Goal: Share content: Share content

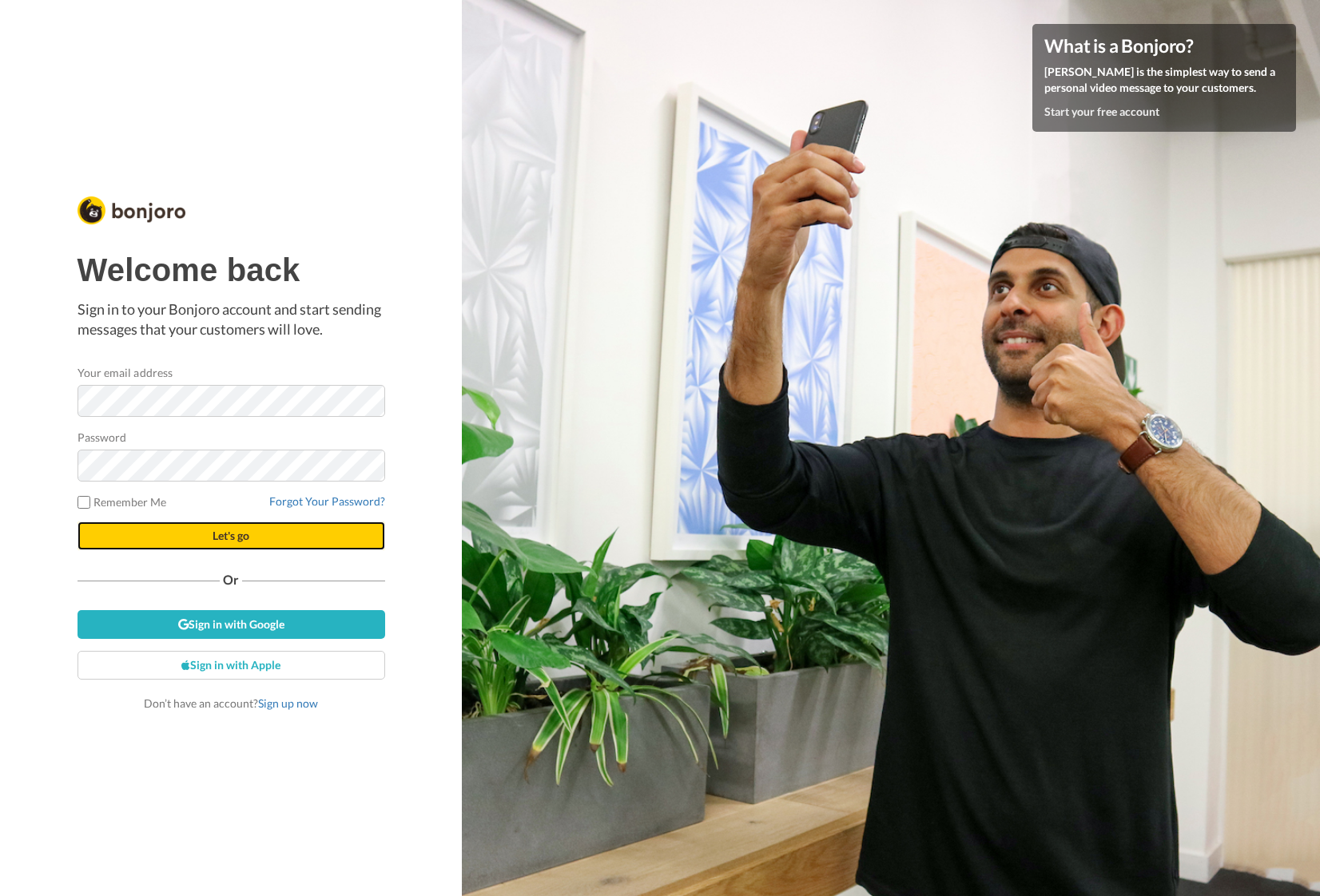
click at [241, 538] on span "Let's go" at bounding box center [230, 535] width 37 height 13
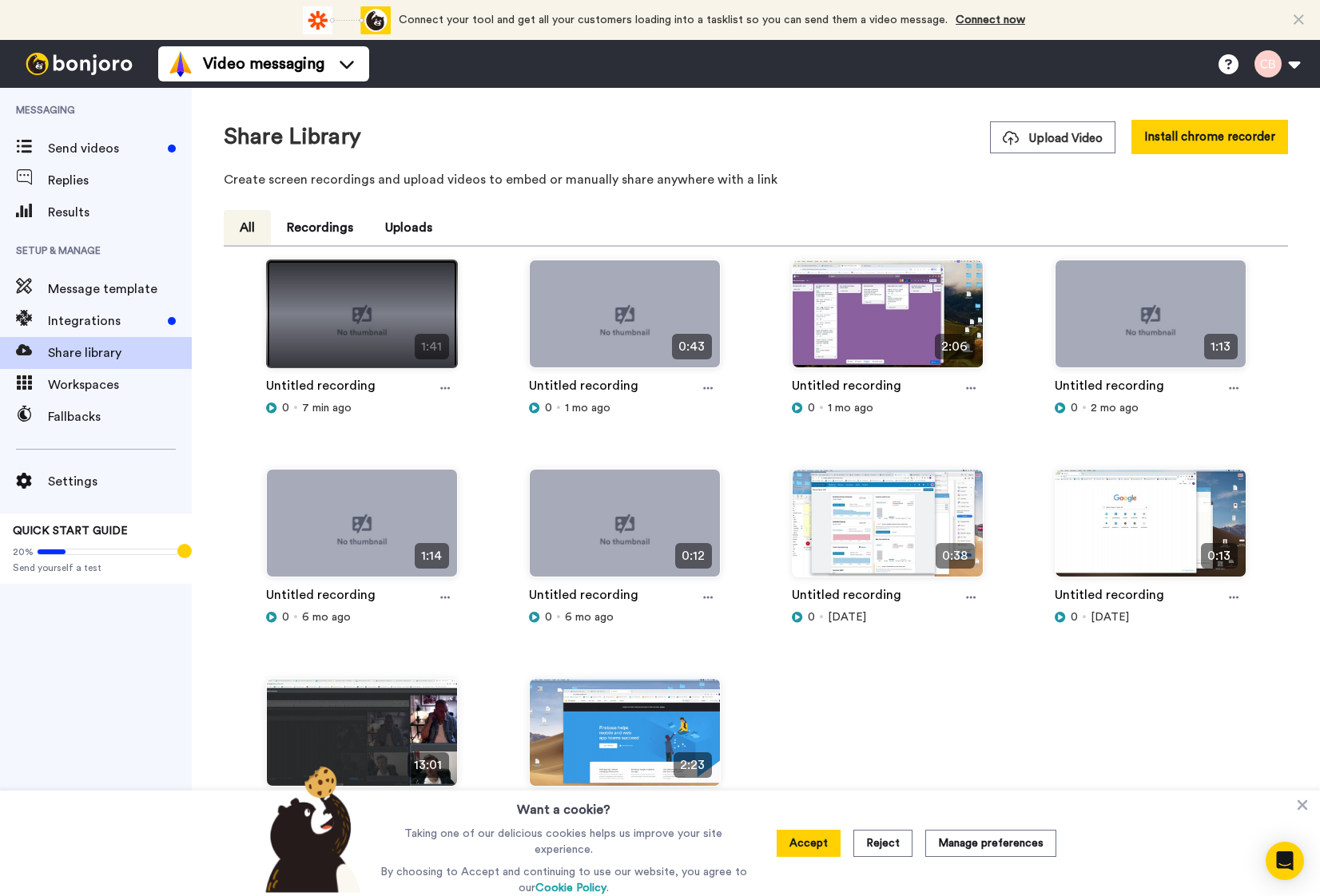
click at [345, 340] on img at bounding box center [362, 320] width 190 height 121
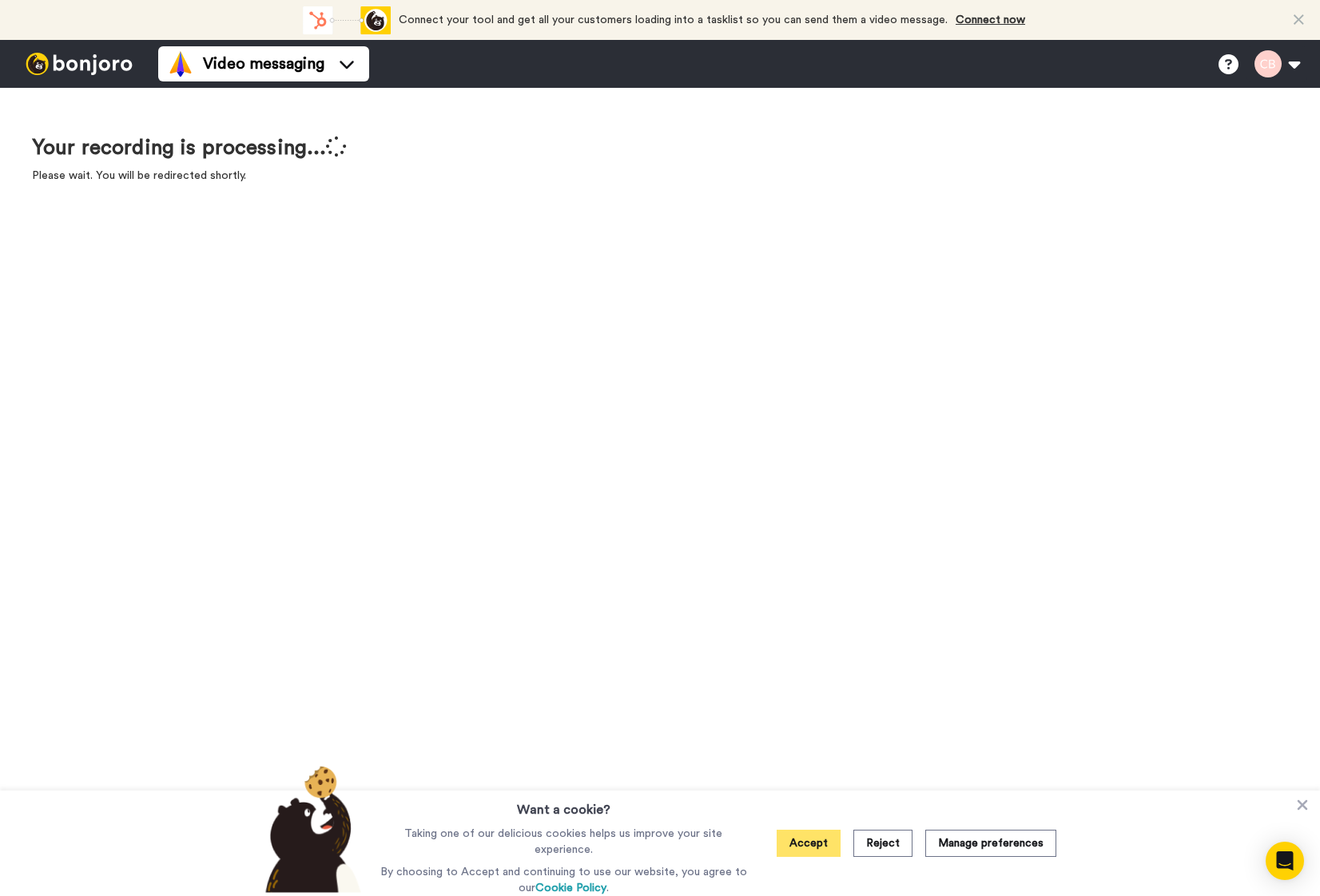
click at [813, 845] on button "Accept" at bounding box center [808, 844] width 64 height 28
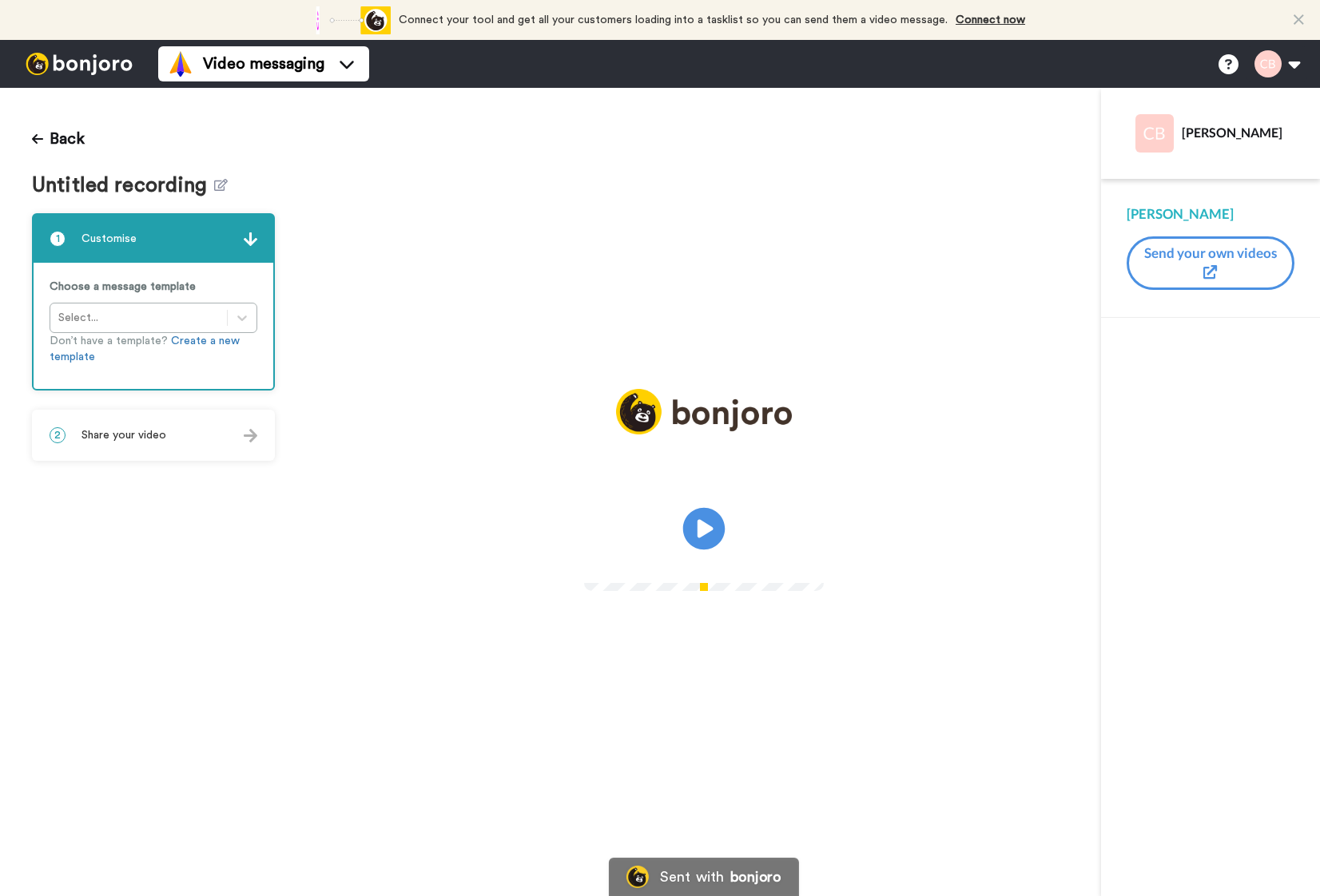
click at [707, 540] on icon at bounding box center [704, 529] width 42 height 42
drag, startPoint x: 920, startPoint y: 279, endPoint x: 840, endPoint y: 383, distance: 131.2
click at [920, 279] on div "CC Play/Pause 0:00 / 1:41" at bounding box center [704, 491] width 794 height 808
click at [682, 488] on video at bounding box center [704, 527] width 240 height 120
click at [241, 431] on div "2 Share your video" at bounding box center [153, 435] width 240 height 48
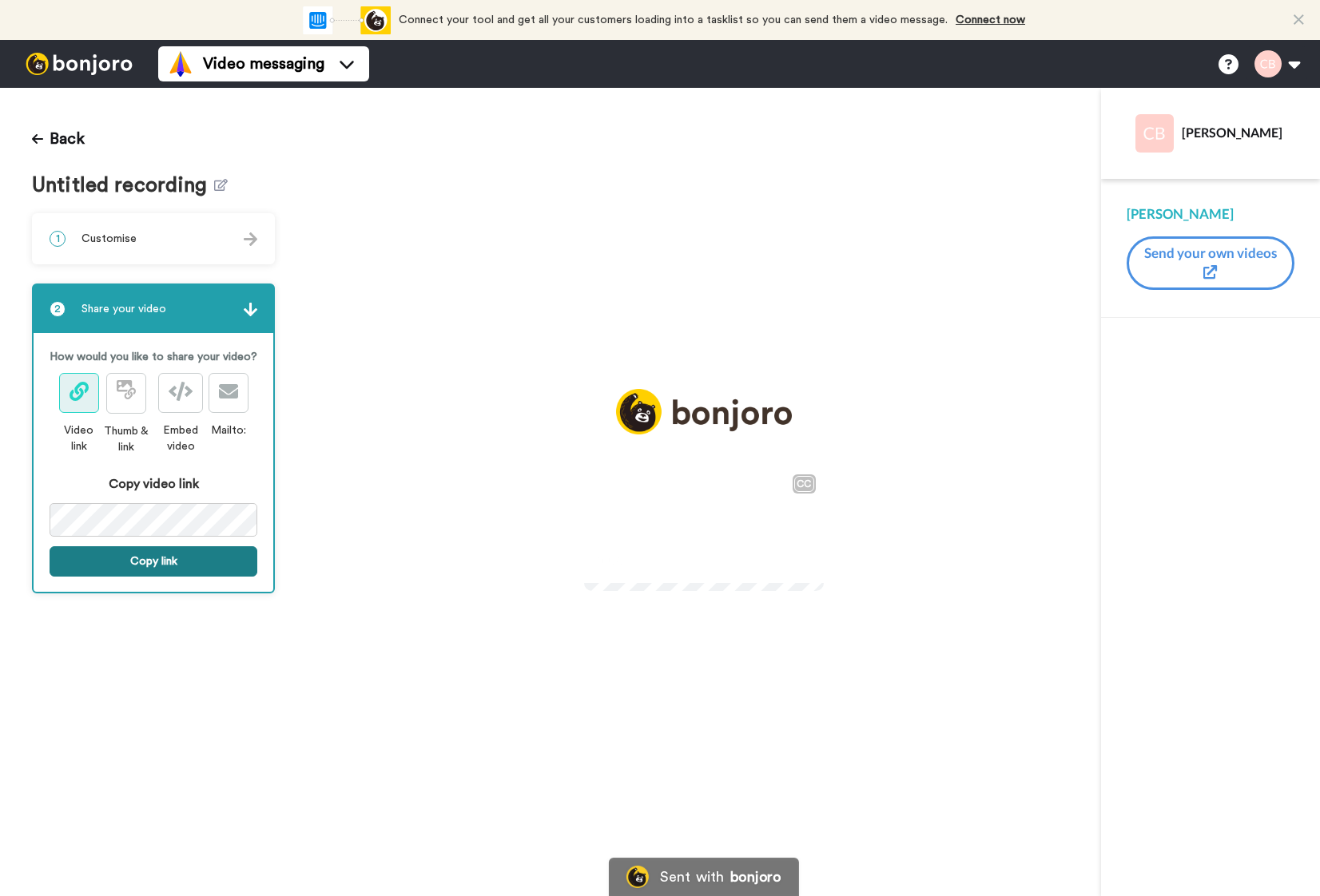
click at [150, 560] on button "Copy link" at bounding box center [153, 562] width 208 height 30
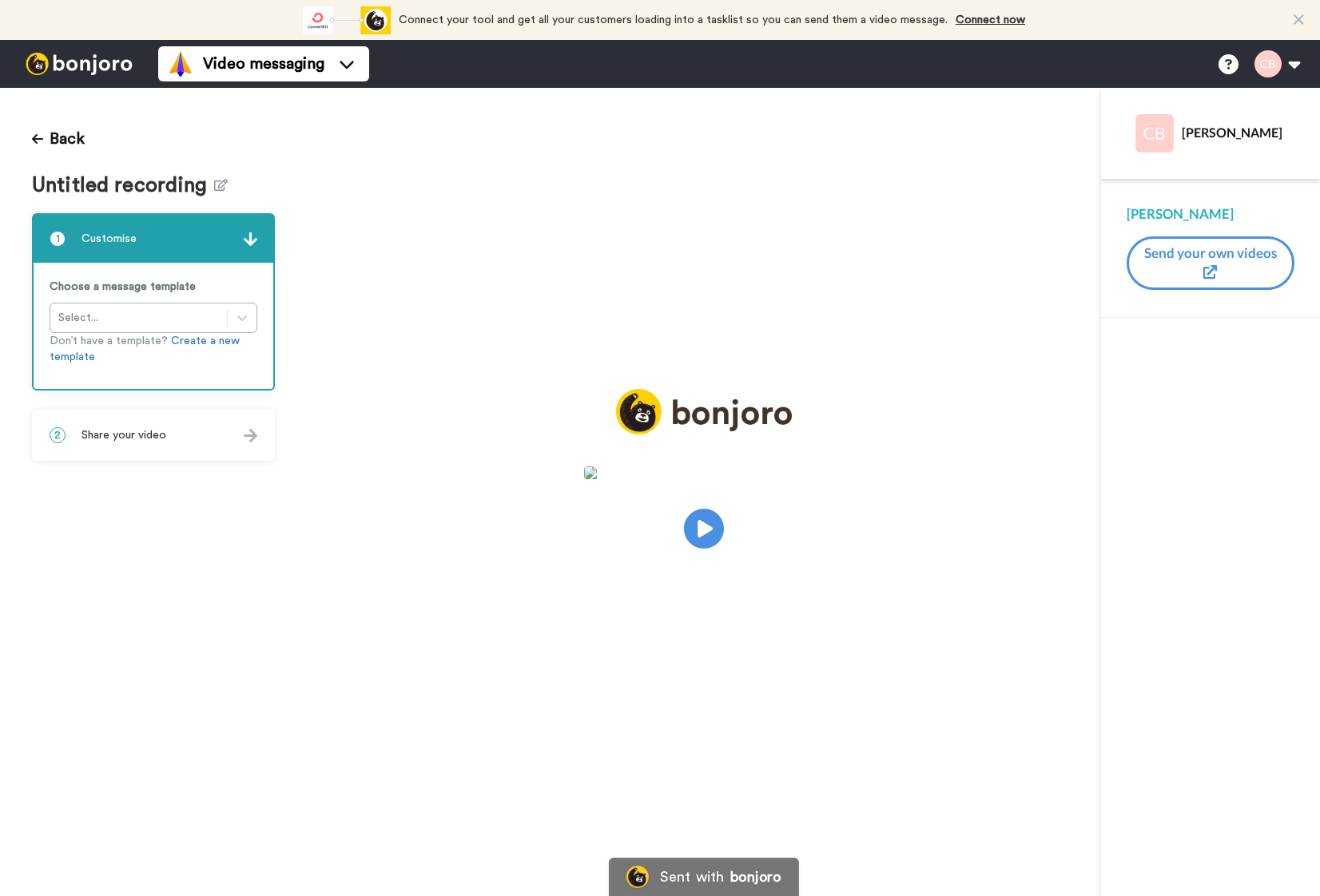
drag, startPoint x: 699, startPoint y: 534, endPoint x: 771, endPoint y: 558, distance: 75.9
click at [699, 534] on icon "Play/Pause" at bounding box center [704, 529] width 40 height 72
click at [241, 436] on div "2 Share your video" at bounding box center [153, 435] width 240 height 48
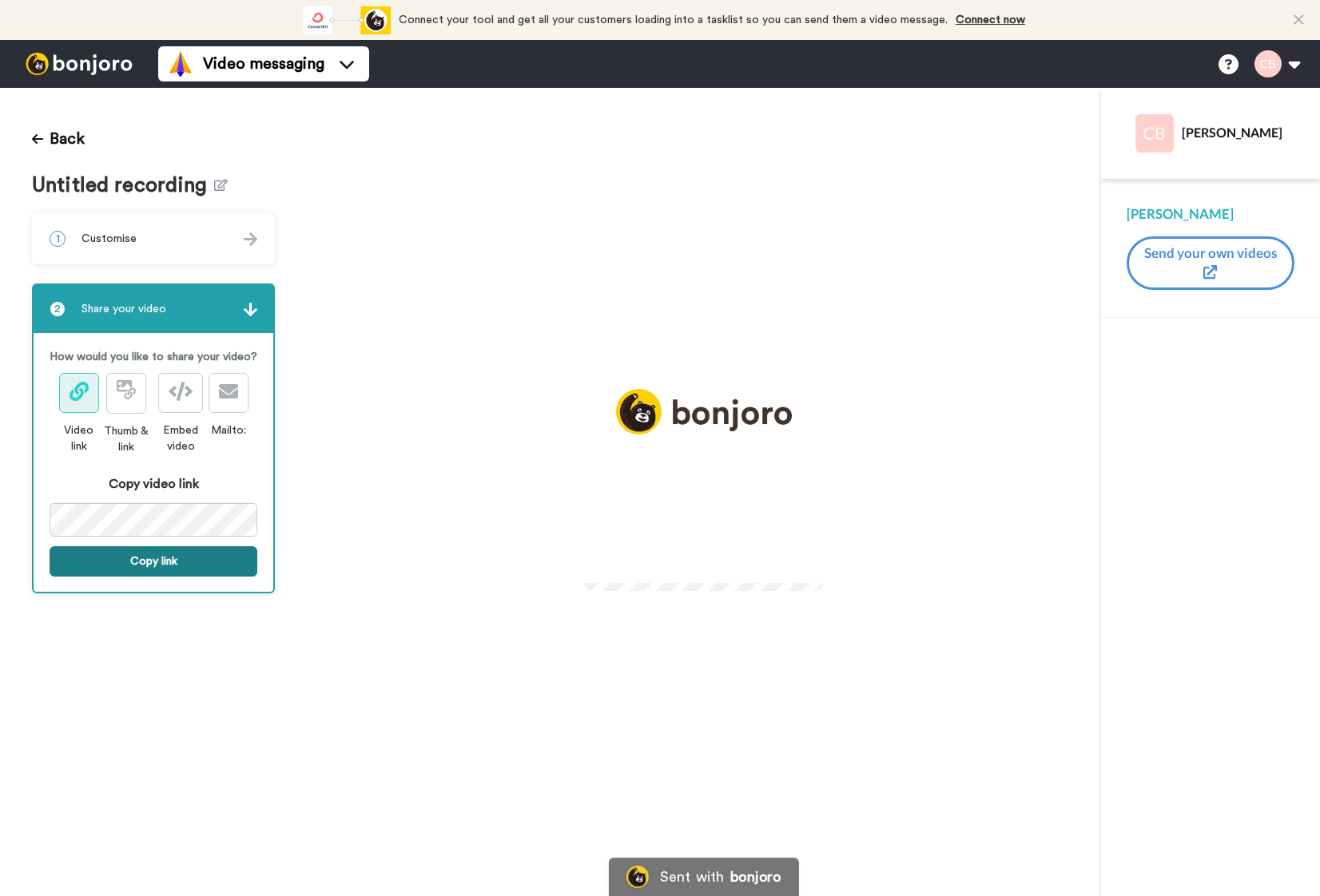
click at [143, 566] on button "Copy link" at bounding box center [153, 562] width 208 height 30
